Goal: Information Seeking & Learning: Learn about a topic

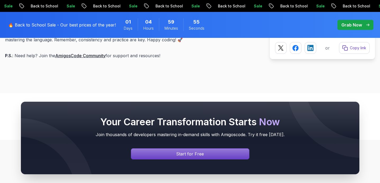
scroll to position [2415, 0]
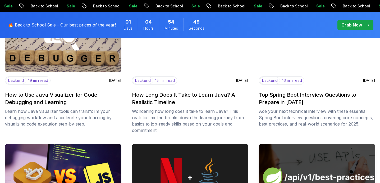
scroll to position [398, 0]
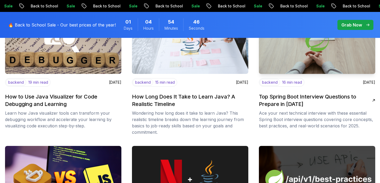
click at [295, 97] on h2 "Top Spring Boot Interview Questions to Prepare in 2025" at bounding box center [315, 100] width 113 height 15
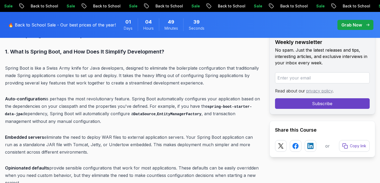
scroll to position [396, 0]
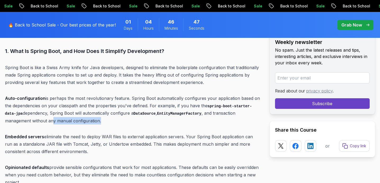
drag, startPoint x: 52, startPoint y: 118, endPoint x: 117, endPoint y: 119, distance: 65.1
click at [117, 119] on p "Auto-configuration is perhaps the most revolutionary feature. Spring Boot autom…" at bounding box center [133, 109] width 256 height 30
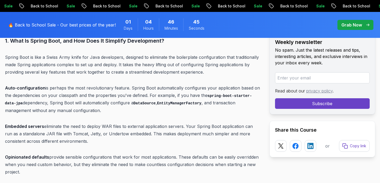
scroll to position [414, 0]
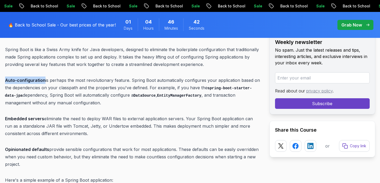
drag, startPoint x: 44, startPoint y: 80, endPoint x: 4, endPoint y: 80, distance: 39.7
copy strong "Auto-configuration"
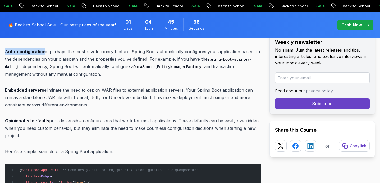
scroll to position [443, 0]
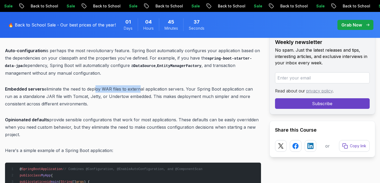
drag, startPoint x: 94, startPoint y: 89, endPoint x: 141, endPoint y: 89, distance: 46.3
click at [141, 89] on p "Embedded servers eliminate the need to deploy WAR files to external application…" at bounding box center [133, 96] width 256 height 22
click at [159, 89] on p "Embedded servers eliminate the need to deploy WAR files to external application…" at bounding box center [133, 96] width 256 height 22
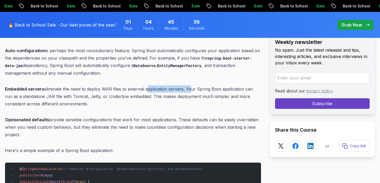
drag, startPoint x: 144, startPoint y: 88, endPoint x: 187, endPoint y: 88, distance: 43.4
click at [187, 88] on p "Embedded servers eliminate the need to deploy WAR files to external application…" at bounding box center [133, 96] width 256 height 22
click at [210, 88] on p "Embedded servers eliminate the need to deploy WAR files to external application…" at bounding box center [133, 96] width 256 height 22
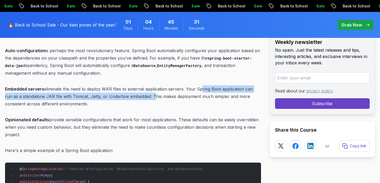
drag, startPoint x: 199, startPoint y: 89, endPoint x: 143, endPoint y: 97, distance: 55.8
click at [143, 97] on p "Embedded servers eliminate the need to deploy WAR files to external application…" at bounding box center [133, 96] width 256 height 22
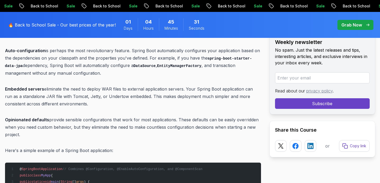
click at [167, 97] on p "Embedded servers eliminate the need to deploy WAR files to external application…" at bounding box center [133, 96] width 256 height 22
drag, startPoint x: 144, startPoint y: 95, endPoint x: 223, endPoint y: 105, distance: 79.4
click at [223, 105] on p "Embedded servers eliminate the need to deploy WAR files to external application…" at bounding box center [133, 96] width 256 height 22
click at [87, 103] on p "Embedded servers eliminate the need to deploy WAR files to external application…" at bounding box center [133, 96] width 256 height 22
drag, startPoint x: 67, startPoint y: 106, endPoint x: 3, endPoint y: 104, distance: 64.0
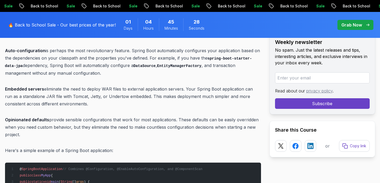
click at [84, 105] on p "Embedded servers eliminate the need to deploy WAR files to external application…" at bounding box center [133, 96] width 256 height 22
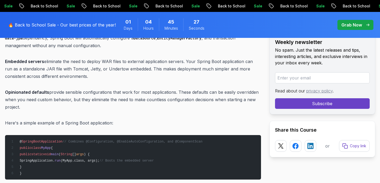
scroll to position [492, 0]
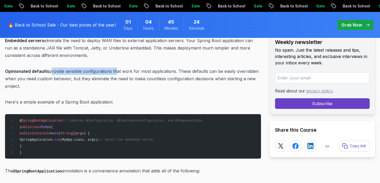
drag, startPoint x: 49, startPoint y: 71, endPoint x: 114, endPoint y: 72, distance: 65.3
click at [114, 72] on p "Opinionated defaults provide sensible configurations that work for most applica…" at bounding box center [133, 78] width 256 height 22
click at [136, 71] on p "Opinionated defaults provide sensible configurations that work for most applica…" at bounding box center [133, 78] width 256 height 22
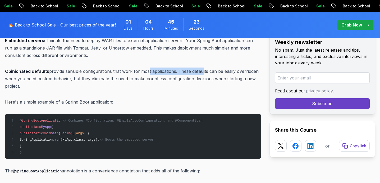
drag, startPoint x: 146, startPoint y: 71, endPoint x: 202, endPoint y: 71, distance: 56.3
click at [202, 71] on p "Opinionated defaults provide sensible configurations that work for most applica…" at bounding box center [133, 78] width 256 height 22
click at [222, 69] on p "Opinionated defaults provide sensible configurations that work for most applica…" at bounding box center [133, 78] width 256 height 22
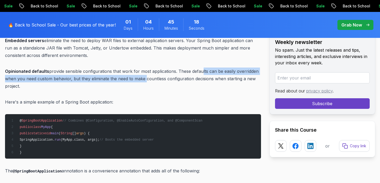
drag, startPoint x: 199, startPoint y: 72, endPoint x: 143, endPoint y: 79, distance: 56.3
click at [143, 79] on p "Opinionated defaults provide sensible configurations that work for most applica…" at bounding box center [133, 78] width 256 height 22
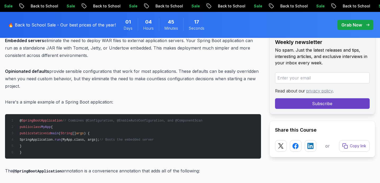
click at [153, 79] on p "Opinionated defaults provide sensible configurations that work for most applica…" at bounding box center [133, 78] width 256 height 22
click at [181, 79] on p "Opinionated defaults provide sensible configurations that work for most applica…" at bounding box center [133, 78] width 256 height 22
click at [204, 79] on p "Opinionated defaults provide sensible configurations that work for most applica…" at bounding box center [133, 78] width 256 height 22
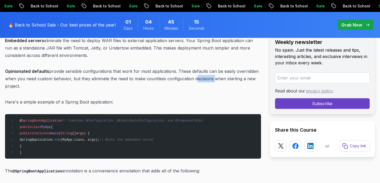
click at [204, 78] on p "Opinionated defaults provide sensible configurations that work for most applica…" at bounding box center [133, 78] width 256 height 22
click at [241, 77] on p "Opinionated defaults provide sensible configurations that work for most applica…" at bounding box center [133, 78] width 256 height 22
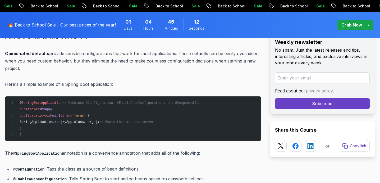
scroll to position [512, 0]
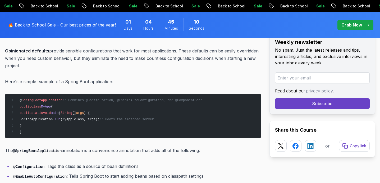
click at [38, 99] on span "SpringBootApplication" at bounding box center [42, 100] width 41 height 4
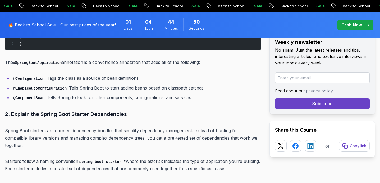
scroll to position [602, 0]
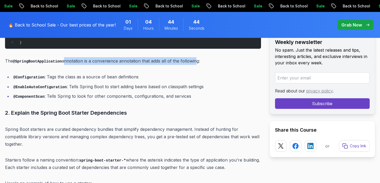
drag, startPoint x: 65, startPoint y: 61, endPoint x: 195, endPoint y: 62, distance: 130.9
click at [195, 62] on p "The @SpringBootApplication annotation is a convenience annotation that adds all…" at bounding box center [133, 61] width 256 height 8
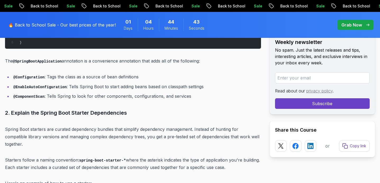
click at [212, 62] on p "The @SpringBootApplication annotation is a convenience annotation that adds all…" at bounding box center [133, 61] width 256 height 8
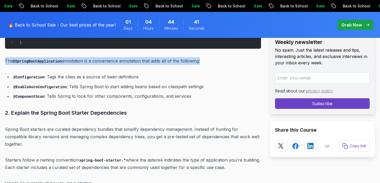
drag, startPoint x: 212, startPoint y: 62, endPoint x: 0, endPoint y: 60, distance: 211.8
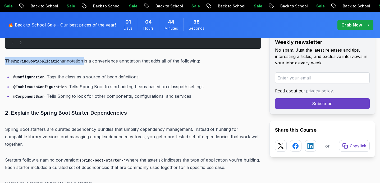
drag, startPoint x: 4, startPoint y: 59, endPoint x: 85, endPoint y: 61, distance: 81.2
drag, startPoint x: 86, startPoint y: 61, endPoint x: 209, endPoint y: 60, distance: 122.7
click at [209, 60] on p "The @SpringBootApplication annotation is a convenience annotation that adds all…" at bounding box center [133, 61] width 256 height 8
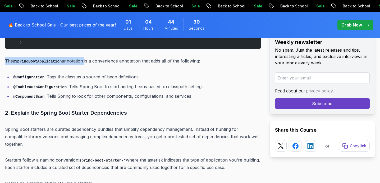
drag, startPoint x: 203, startPoint y: 60, endPoint x: 204, endPoint y: 67, distance: 6.7
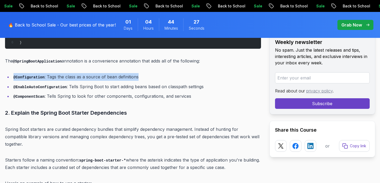
drag, startPoint x: 14, startPoint y: 77, endPoint x: 145, endPoint y: 76, distance: 131.4
click at [145, 76] on li "@Configuration : Tags the class as a source of bean definitions" at bounding box center [136, 77] width 249 height 8
drag, startPoint x: 141, startPoint y: 76, endPoint x: 14, endPoint y: 76, distance: 126.9
click at [14, 76] on li "@Configuration : Tags the class as a source of bean definitions" at bounding box center [136, 77] width 249 height 8
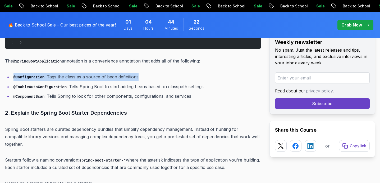
click at [47, 76] on li "@Configuration : Tags the class as a source of bean definitions" at bounding box center [136, 77] width 249 height 8
drag, startPoint x: 47, startPoint y: 76, endPoint x: 144, endPoint y: 75, distance: 96.3
click at [144, 75] on li "@Configuration : Tags the class as a source of bean definitions" at bounding box center [136, 77] width 249 height 8
drag, startPoint x: 144, startPoint y: 75, endPoint x: 48, endPoint y: 77, distance: 96.0
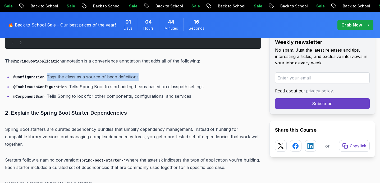
click at [48, 77] on li "@Configuration : Tags the class as a source of bean definitions" at bounding box center [136, 77] width 249 height 8
drag, startPoint x: 13, startPoint y: 77, endPoint x: 147, endPoint y: 73, distance: 134.1
click at [147, 73] on li "@Configuration : Tags the class as a source of bean definitions" at bounding box center [136, 77] width 249 height 8
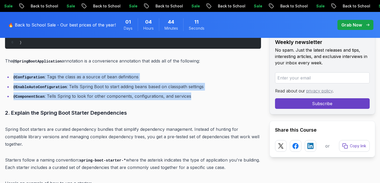
drag, startPoint x: 13, startPoint y: 77, endPoint x: 190, endPoint y: 97, distance: 178.0
click at [190, 97] on ul "@Configuration : Tags the class as a source of bean definitions @EnableAutoConf…" at bounding box center [133, 86] width 256 height 27
click at [190, 97] on li "@ComponentScan : Tells Spring to look for other components, configurations, and…" at bounding box center [136, 96] width 249 height 8
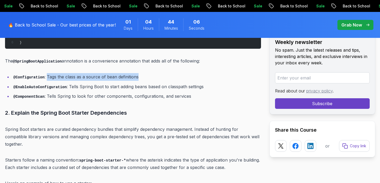
drag, startPoint x: 48, startPoint y: 77, endPoint x: 138, endPoint y: 75, distance: 90.7
click at [138, 75] on li "@Configuration : Tags the class as a source of bean definitions" at bounding box center [136, 77] width 249 height 8
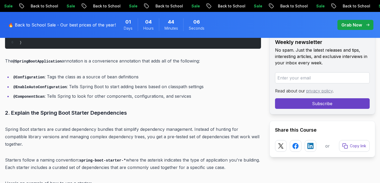
click at [157, 77] on li "@Configuration : Tags the class as a source of bean definitions" at bounding box center [136, 77] width 249 height 8
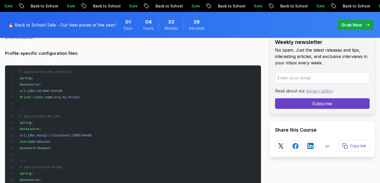
scroll to position [1499, 0]
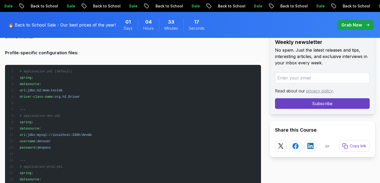
click at [80, 95] on span "org.h2.Driver" at bounding box center [67, 97] width 25 height 4
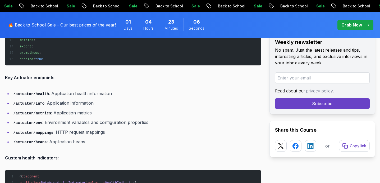
scroll to position [2452, 0]
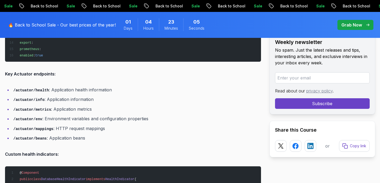
click at [94, 86] on li "/actuator/health : Application health information" at bounding box center [136, 90] width 249 height 8
click at [54, 95] on li "/actuator/info : Application information" at bounding box center [136, 99] width 249 height 8
click at [73, 95] on li "/actuator/info : Application information" at bounding box center [136, 99] width 249 height 8
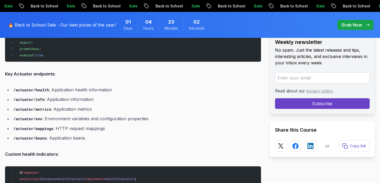
click at [57, 105] on li "/actuator/metrics : Application metrics" at bounding box center [136, 109] width 249 height 8
click at [77, 115] on li "/actuator/env : Environment variables and configuration properties" at bounding box center [136, 119] width 249 height 8
click at [60, 125] on li "/actuator/mappings : HTTP request mappings" at bounding box center [136, 129] width 249 height 8
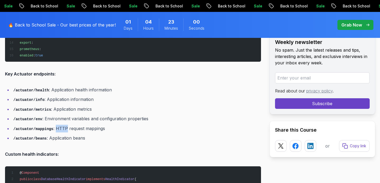
click at [60, 125] on li "/actuator/mappings : HTTP request mappings" at bounding box center [136, 129] width 249 height 8
click at [72, 125] on li "/actuator/mappings : HTTP request mappings" at bounding box center [136, 129] width 249 height 8
click at [91, 125] on li "/actuator/mappings : HTTP request mappings" at bounding box center [136, 129] width 249 height 8
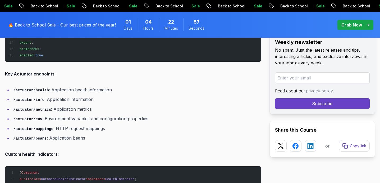
click at [57, 134] on li "/actuator/beans : Application beans" at bounding box center [136, 138] width 249 height 8
click at [77, 134] on li "/actuator/beans : Application beans" at bounding box center [136, 138] width 249 height 8
click at [94, 134] on li "/actuator/beans : Application beans" at bounding box center [136, 138] width 249 height 8
